Goal: Task Accomplishment & Management: Use online tool/utility

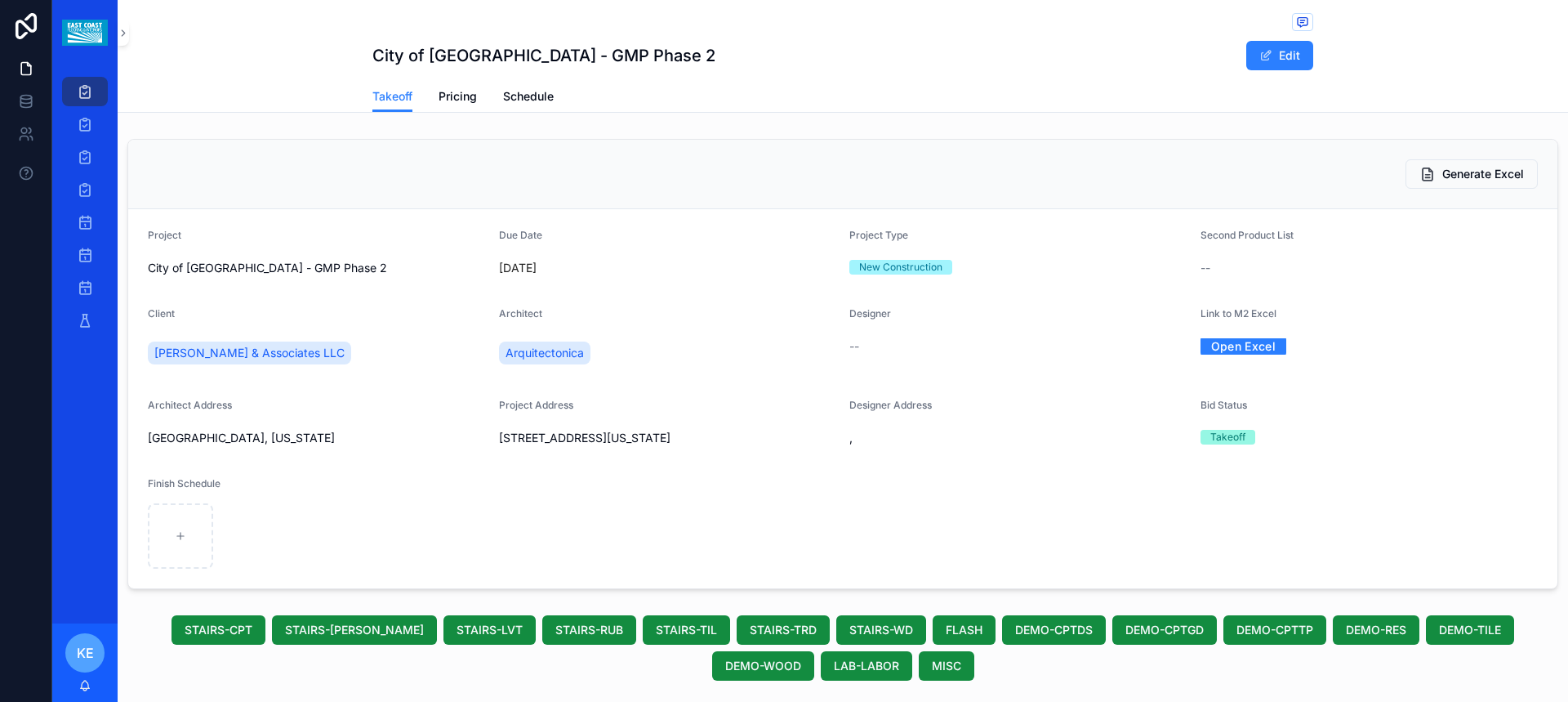
scroll to position [572, 0]
